Goal: Ask a question

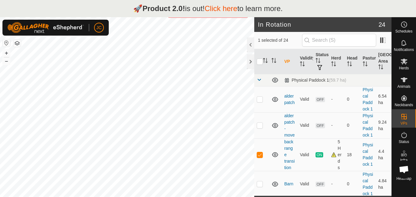
checkbox input "false"
click at [410, 62] on div "Herds" at bounding box center [404, 63] width 24 height 18
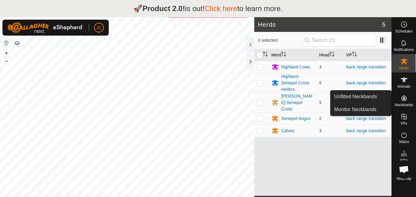
click at [409, 91] on div "Neckbands" at bounding box center [404, 100] width 24 height 18
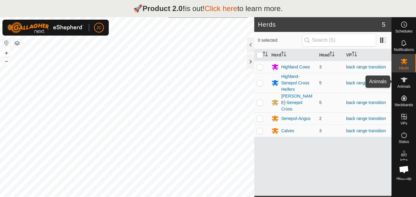
click at [408, 85] on span "Animals" at bounding box center [403, 87] width 13 height 4
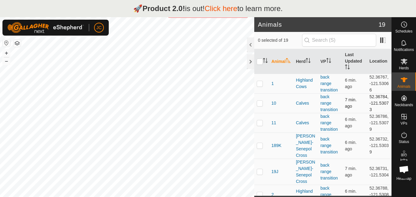
click at [372, 104] on td "52.36784, -121.53073" at bounding box center [379, 103] width 24 height 20
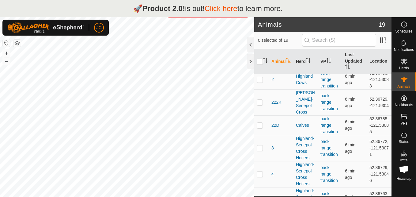
scroll to position [123, 0]
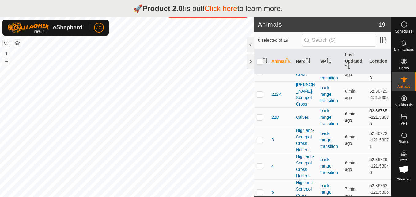
click at [376, 127] on td "52.36785, -121.53085" at bounding box center [379, 117] width 24 height 20
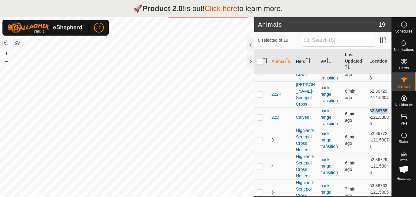
drag, startPoint x: 364, startPoint y: 149, endPoint x: 376, endPoint y: 156, distance: 14.9
click at [376, 127] on td "52.36785, -121.53085" at bounding box center [379, 117] width 24 height 20
copy td "-121.53085"
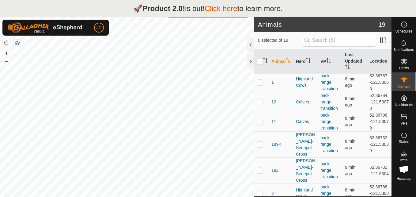
scroll to position [0, 0]
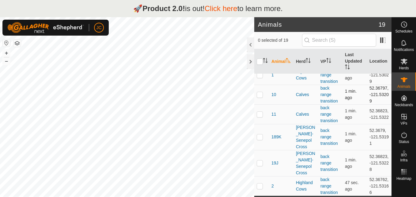
click at [376, 93] on td "52.36797, -121.53209" at bounding box center [379, 95] width 24 height 20
copy td "52.36797"
drag, startPoint x: 363, startPoint y: 108, endPoint x: 373, endPoint y: 114, distance: 11.4
click at [373, 104] on td "52.36797, -121.53209" at bounding box center [379, 95] width 24 height 20
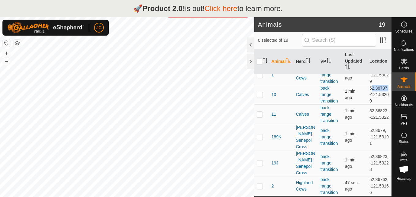
copy td "-121.53209"
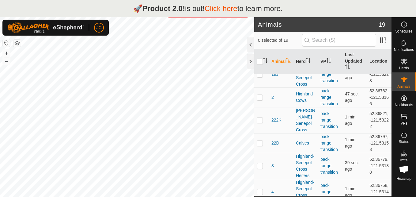
scroll to position [98, 0]
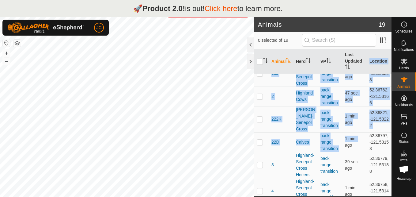
drag, startPoint x: 362, startPoint y: 153, endPoint x: 388, endPoint y: 170, distance: 31.3
click at [388, 170] on div "Animal Herd VP Last Updated Location 1 Highland Cows back range transition 32 s…" at bounding box center [322, 122] width 137 height 146
drag, startPoint x: 388, startPoint y: 170, endPoint x: 378, endPoint y: 169, distance: 9.8
click at [378, 152] on td "52.36797, -121.53153" at bounding box center [379, 142] width 24 height 20
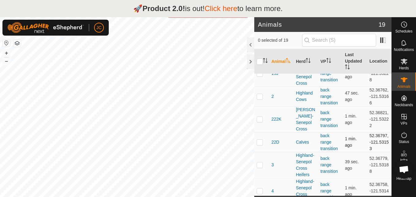
drag, startPoint x: 374, startPoint y: 172, endPoint x: 365, endPoint y: 154, distance: 20.7
click at [367, 152] on td "52.36797, -121.53153" at bounding box center [379, 142] width 24 height 20
copy td "52.36797, -121.53153"
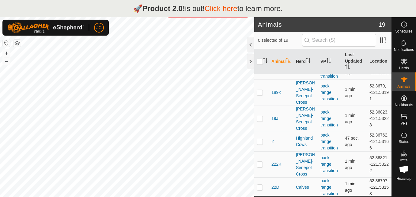
scroll to position [0, 0]
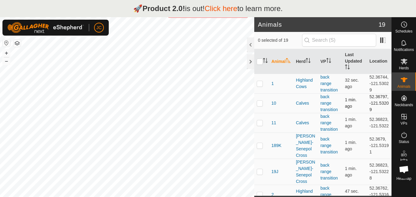
click at [382, 113] on td "52.36797, -121.53209" at bounding box center [379, 103] width 24 height 20
drag, startPoint x: 375, startPoint y: 120, endPoint x: 365, endPoint y: 103, distance: 19.9
click at [367, 103] on td "52.36797, -121.53209" at bounding box center [379, 103] width 24 height 20
copy td "52.36797, -121.53209"
checkbox input "true"
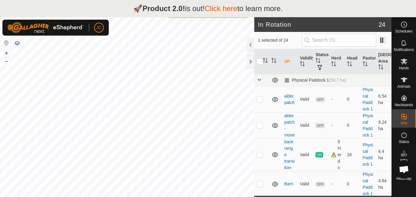
click at [185, 12] on p "🚀 Product 2.0! is out! Click here to learn more." at bounding box center [207, 8] width 149 height 11
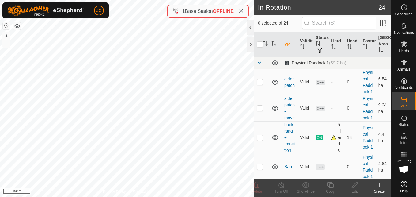
click at [403, 166] on span "Open chat" at bounding box center [404, 169] width 10 height 9
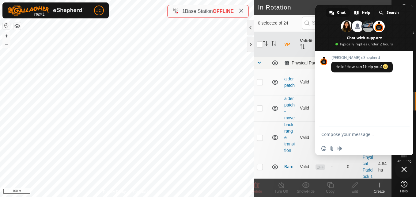
click at [239, 13] on span at bounding box center [241, 11] width 5 height 7
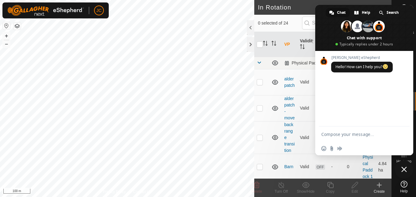
click at [291, 44] on th "VP" at bounding box center [290, 44] width 16 height 25
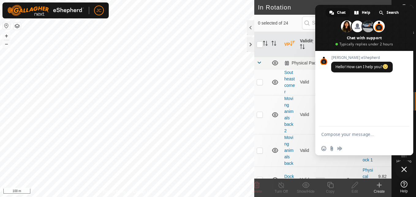
click at [405, 181] on icon at bounding box center [404, 183] width 7 height 7
type textarea "WHATS the procut"
